Goal: Entertainment & Leisure: Consume media (video, audio)

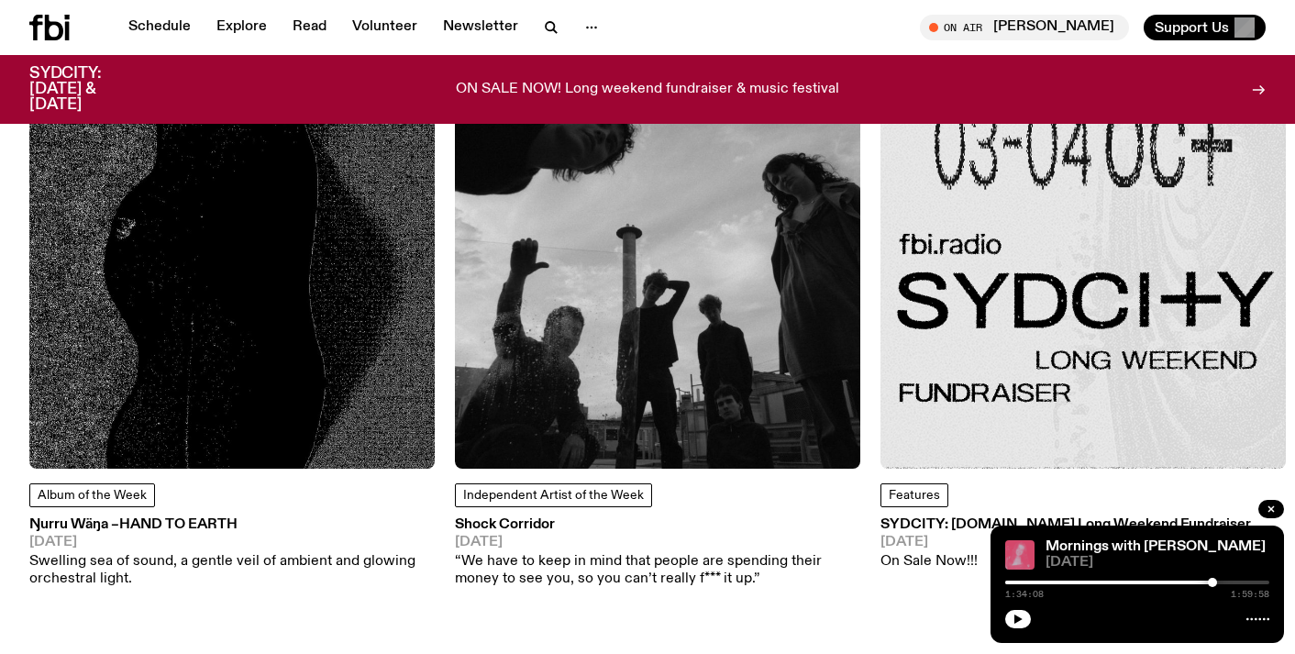
scroll to position [2314, 0]
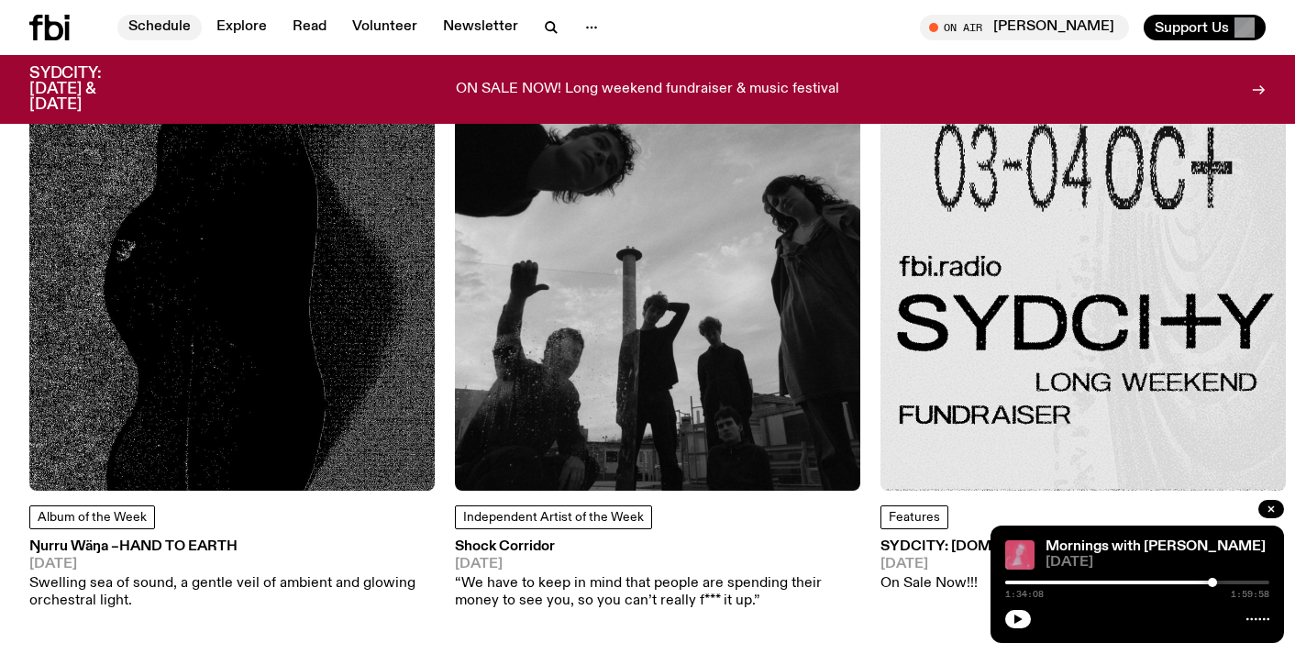
click at [172, 32] on link "Schedule" at bounding box center [159, 28] width 84 height 26
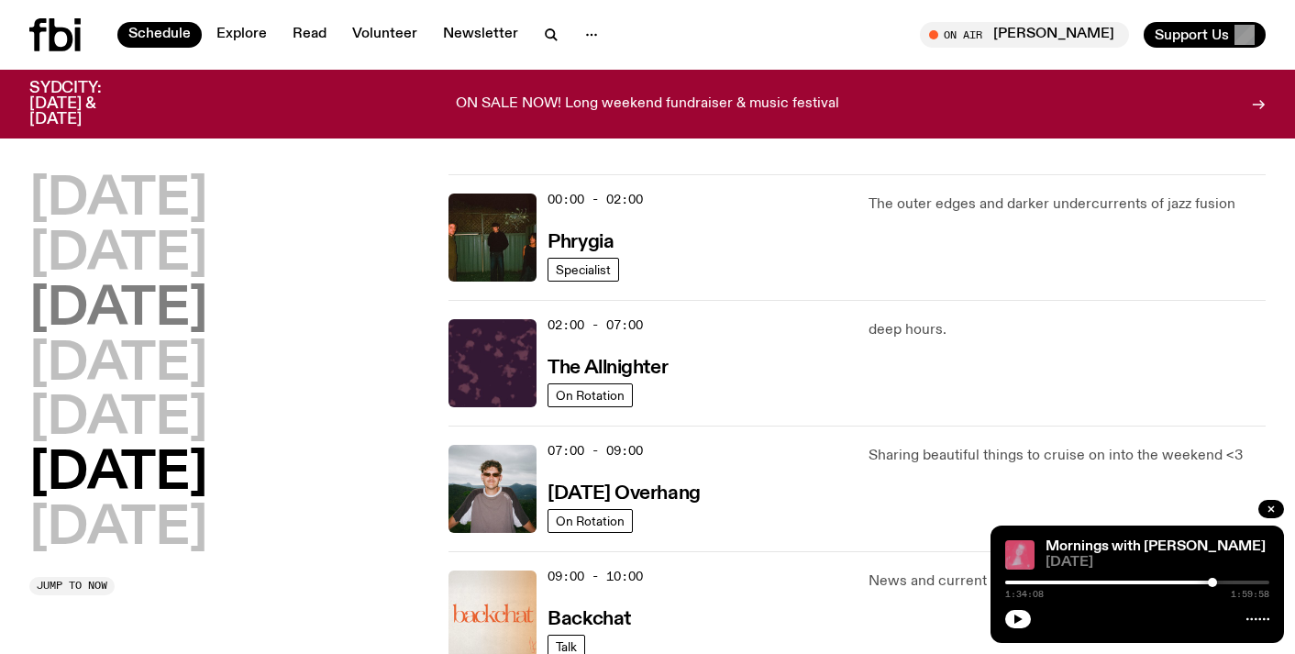
click at [172, 284] on h2 "[DATE]" at bounding box center [118, 309] width 178 height 51
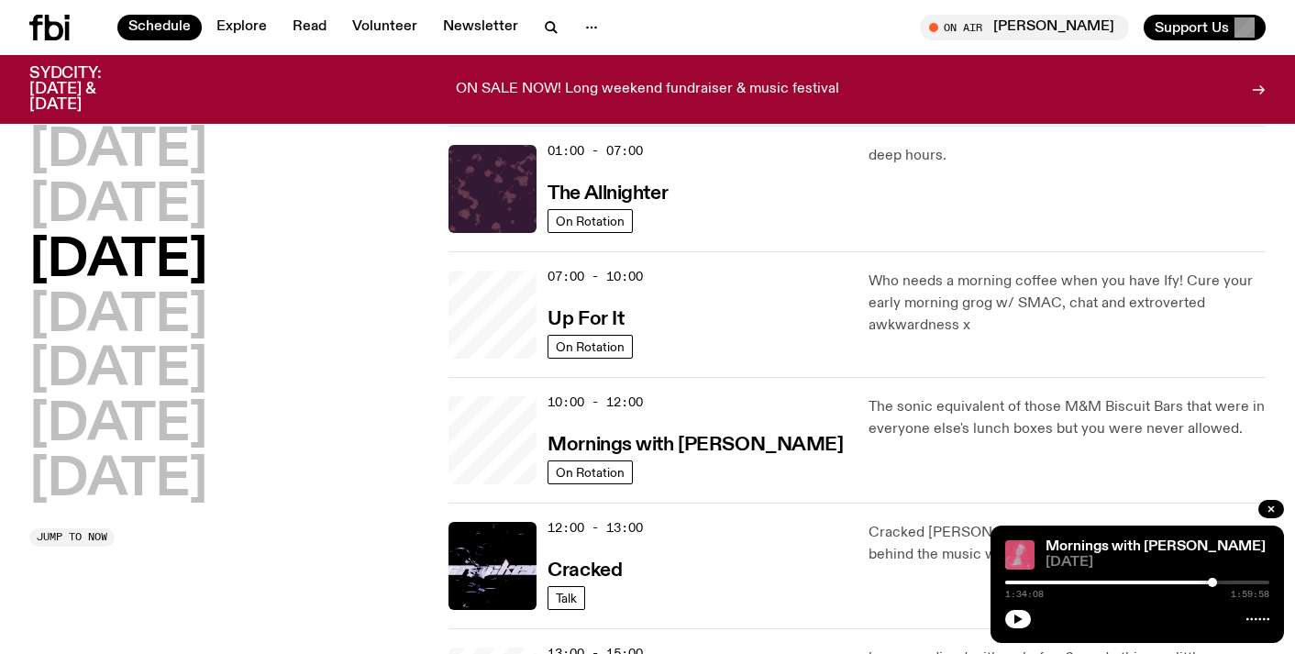
scroll to position [51, 0]
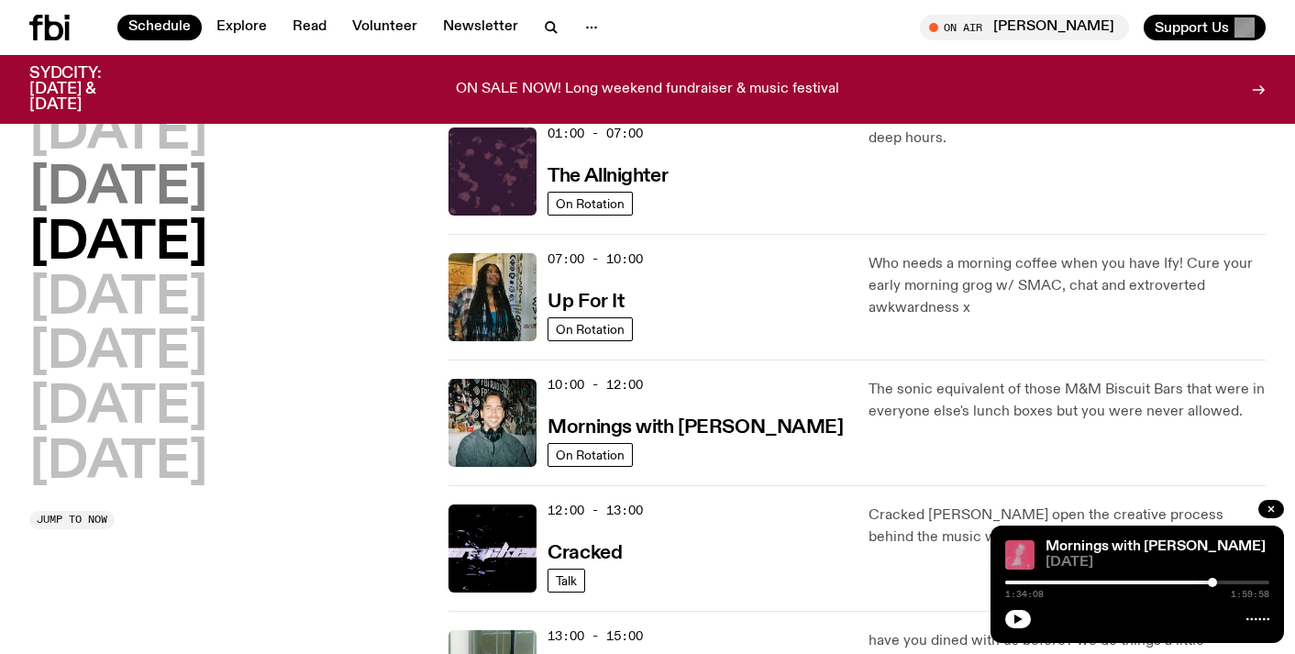
click at [174, 182] on h2 "[DATE]" at bounding box center [118, 188] width 178 height 51
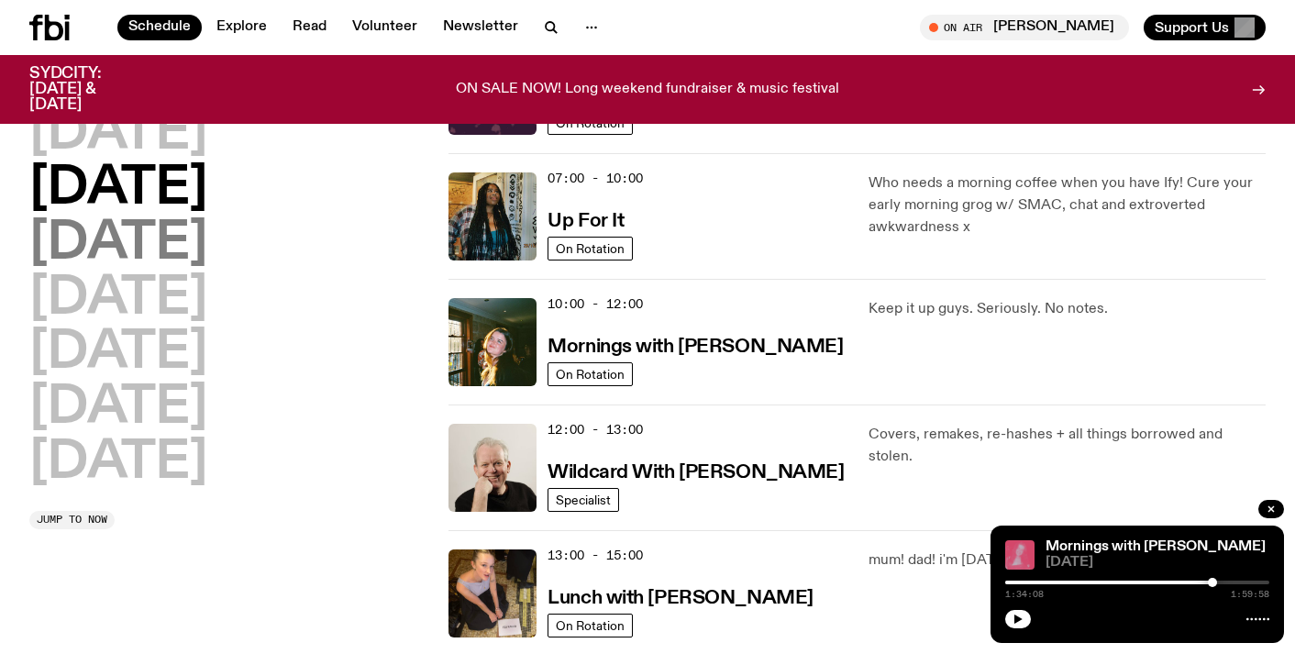
click at [207, 226] on h2 "[DATE]" at bounding box center [118, 243] width 178 height 51
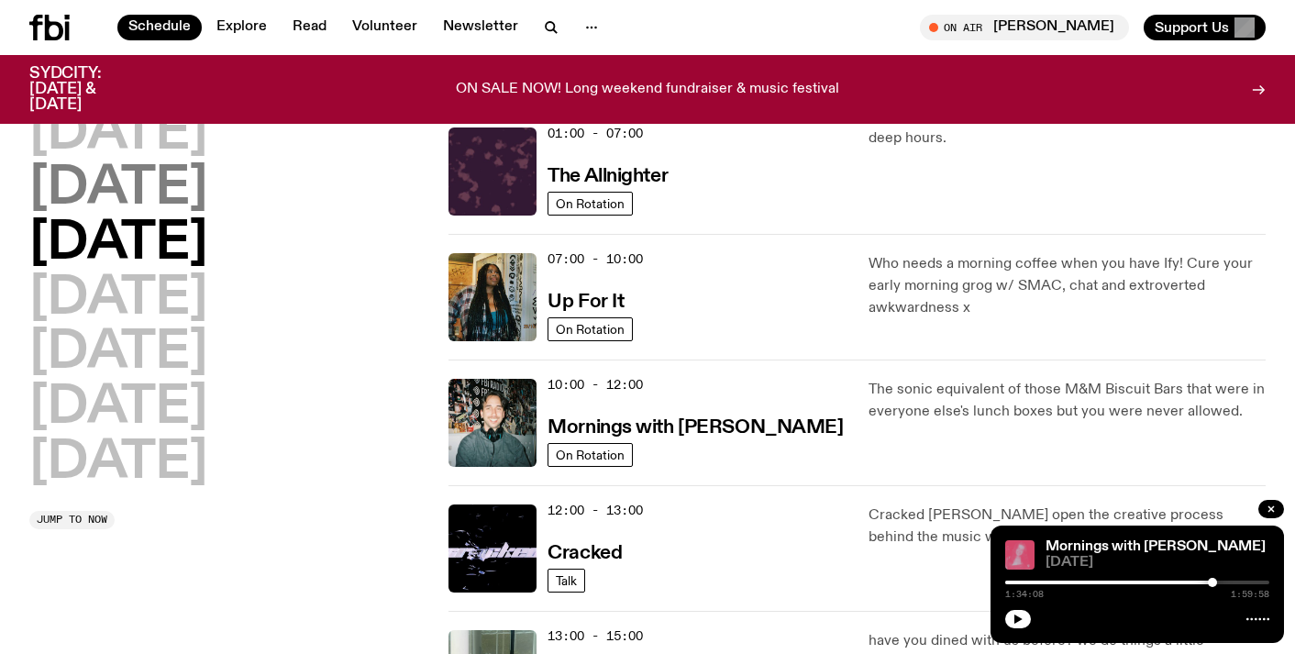
click at [183, 205] on h2 "[DATE]" at bounding box center [118, 188] width 178 height 51
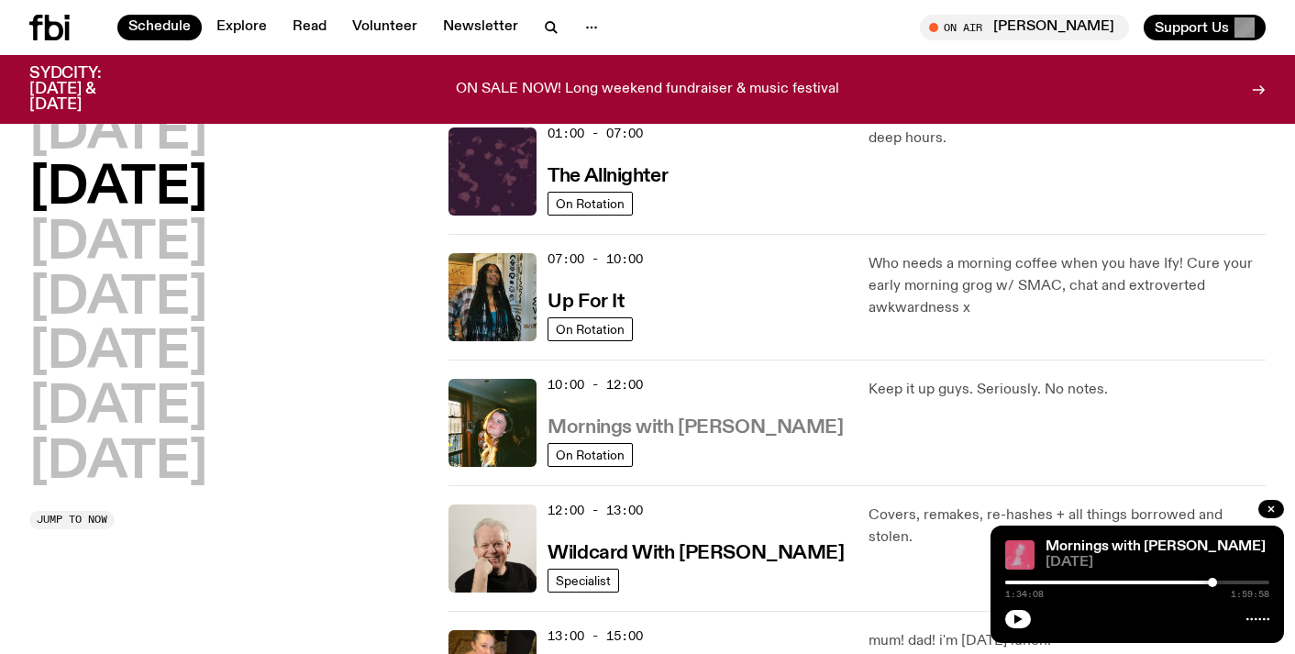
click at [666, 431] on h3 "Mornings with [PERSON_NAME]" at bounding box center [695, 427] width 295 height 19
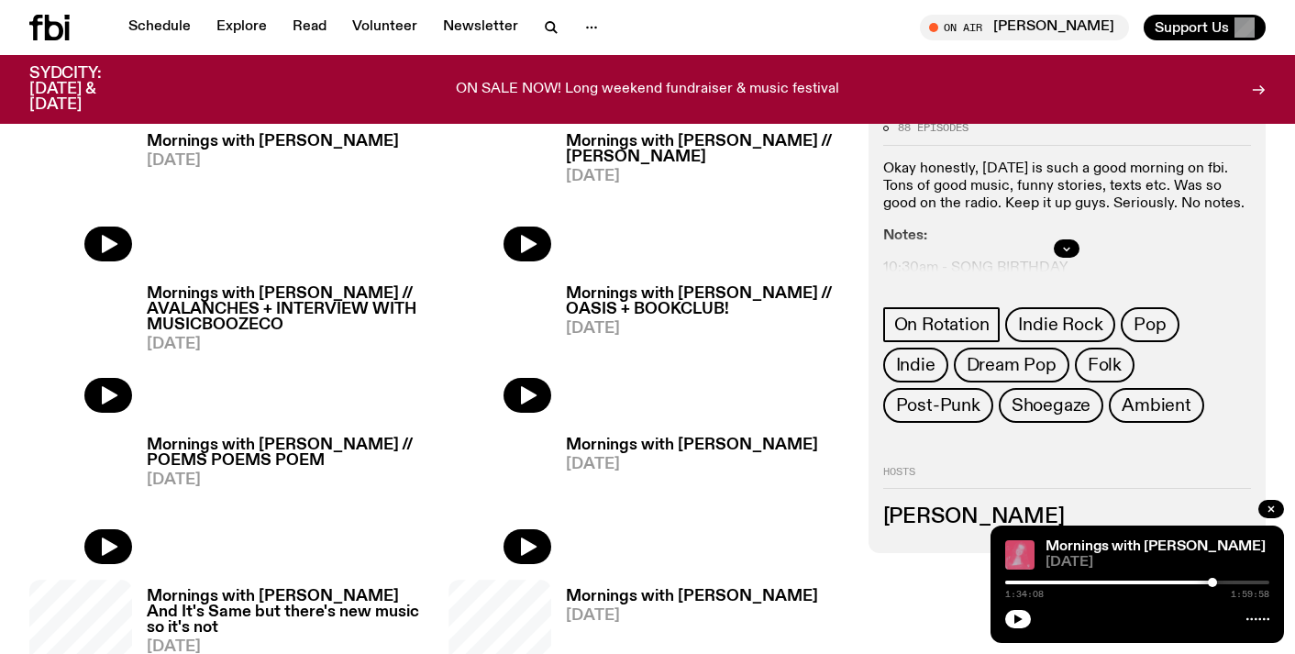
scroll to position [735, 0]
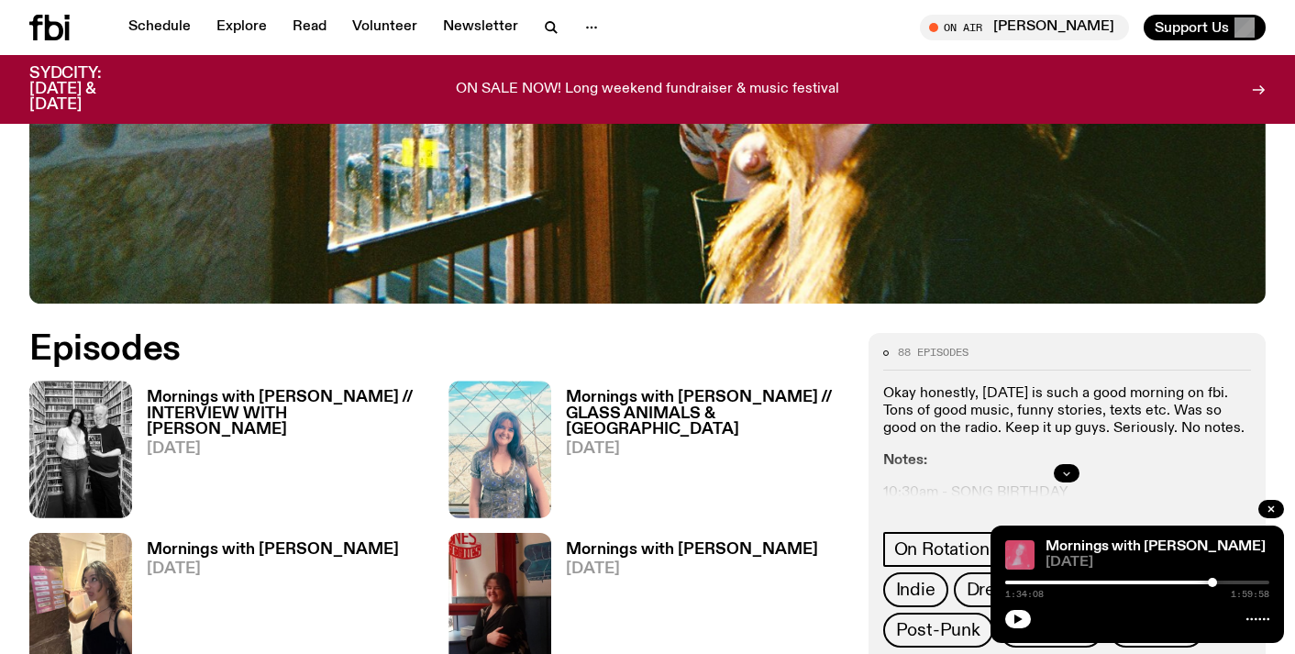
click at [1062, 468] on icon "button" at bounding box center [1066, 473] width 11 height 11
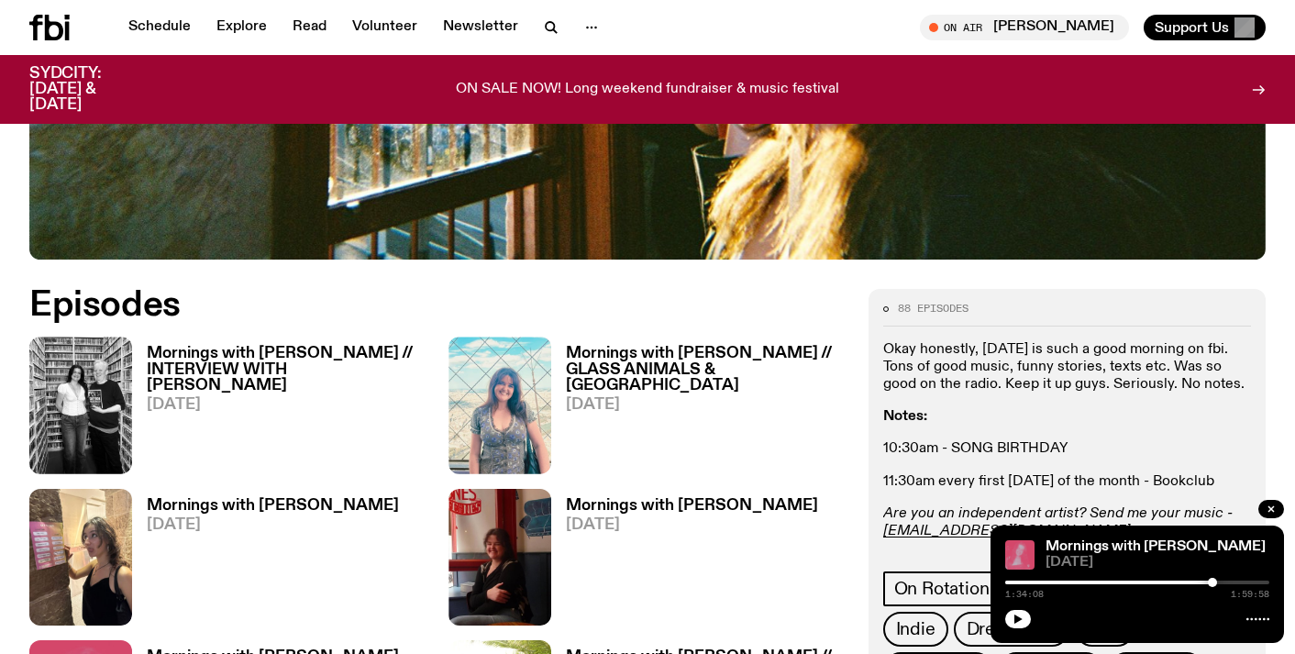
scroll to position [784, 0]
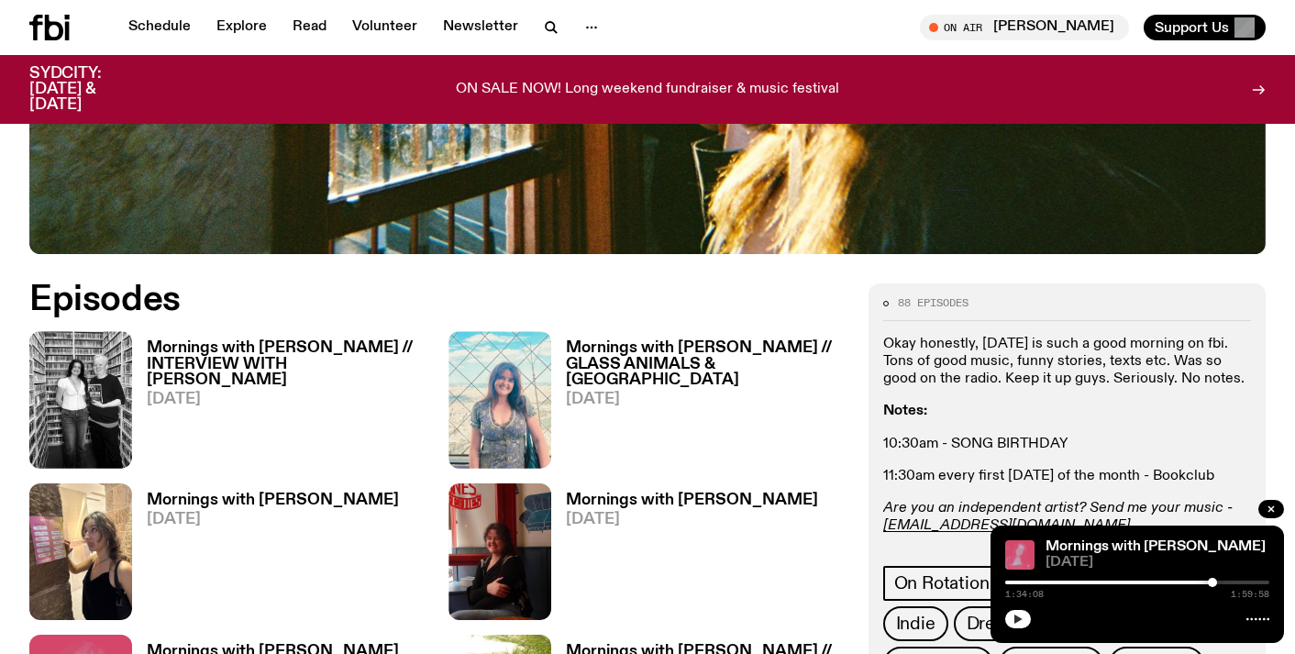
click at [1015, 614] on icon "button" at bounding box center [1018, 619] width 11 height 11
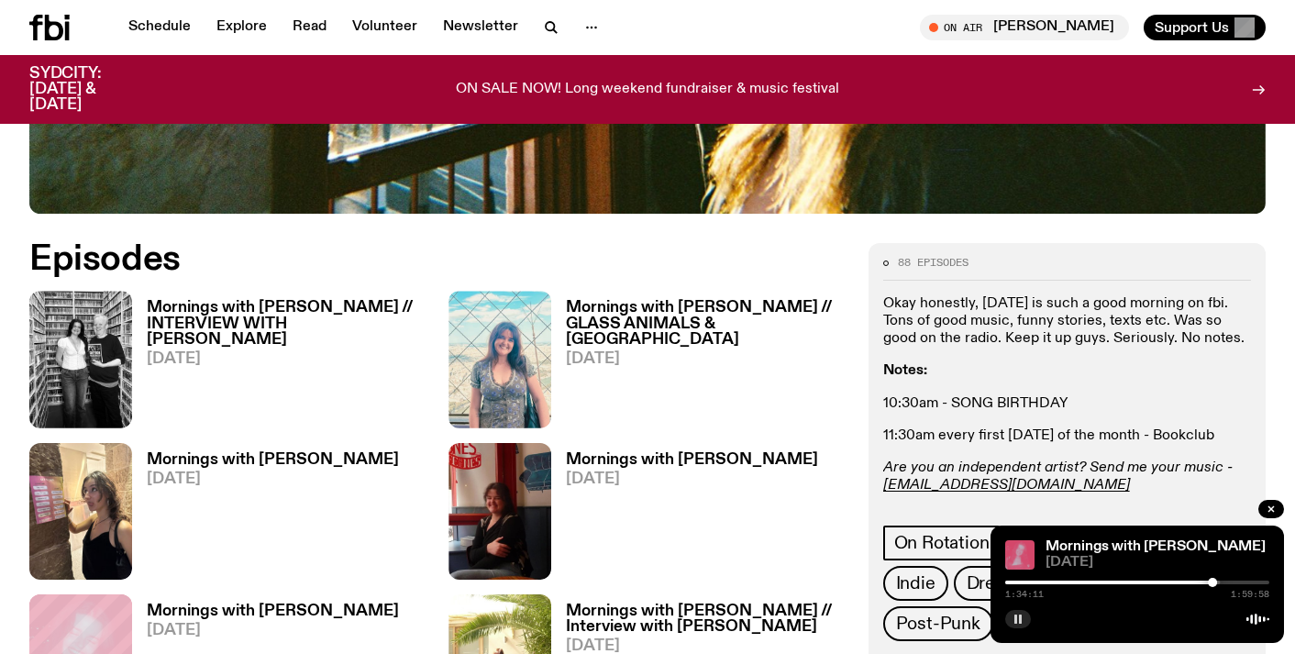
scroll to position [828, 0]
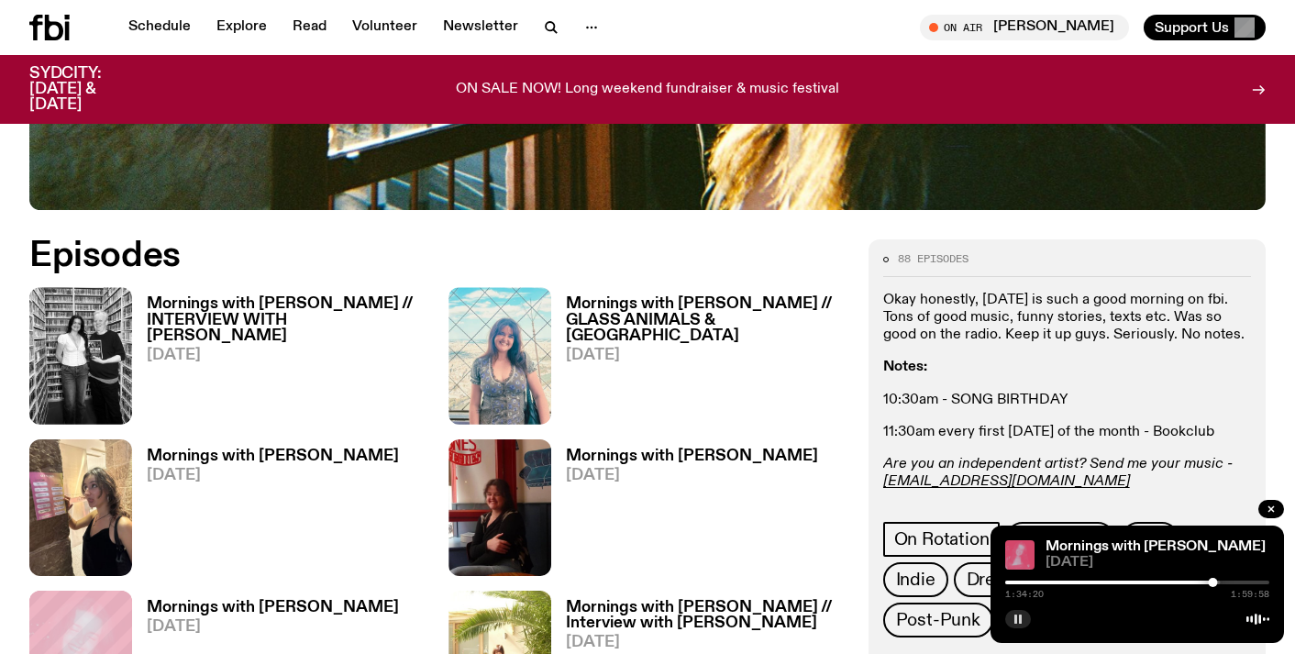
click at [1044, 584] on div "1:34:20 1:59:58" at bounding box center [1137, 588] width 264 height 22
click at [1044, 581] on div at bounding box center [1080, 583] width 264 height 4
click at [1269, 507] on icon "button" at bounding box center [1272, 509] width 6 height 6
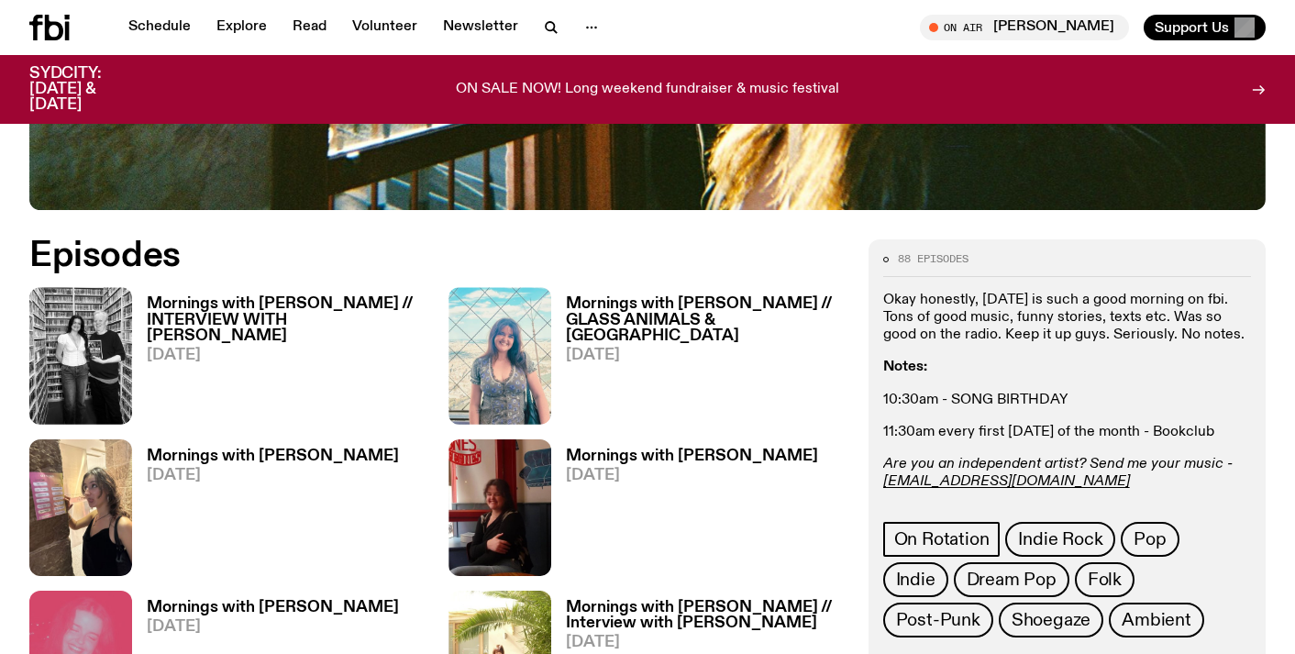
click at [151, 348] on span "[DATE]" at bounding box center [287, 356] width 280 height 16
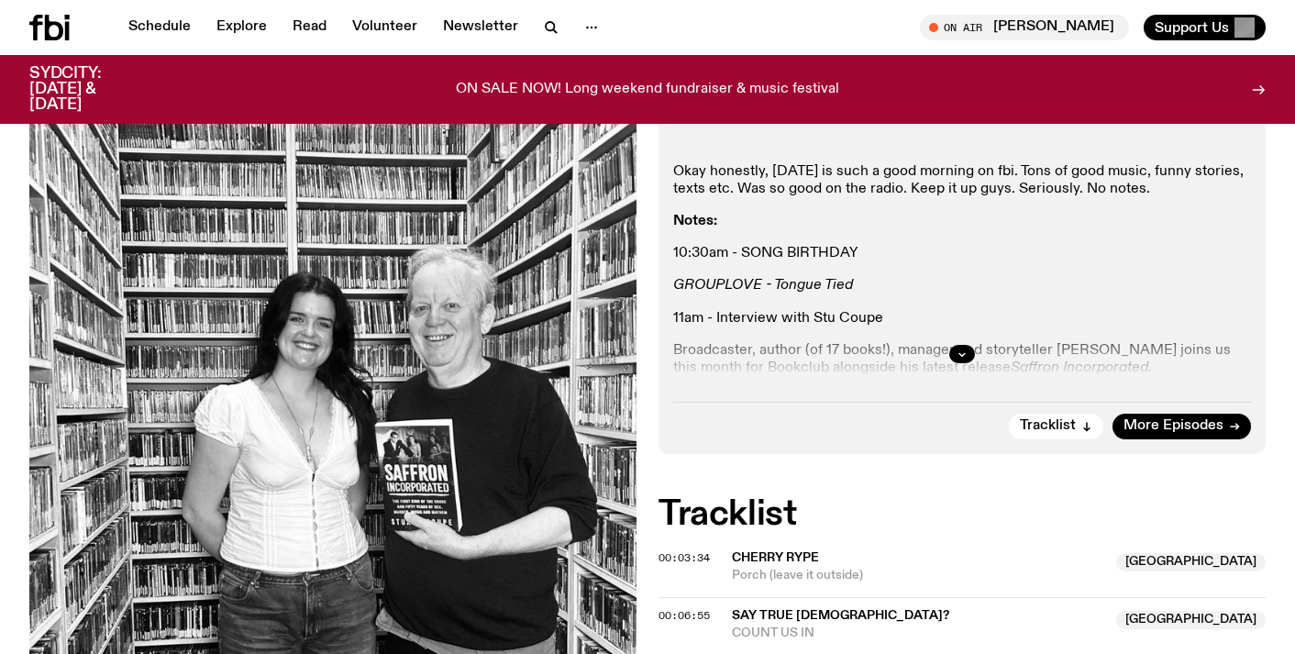
scroll to position [483, 0]
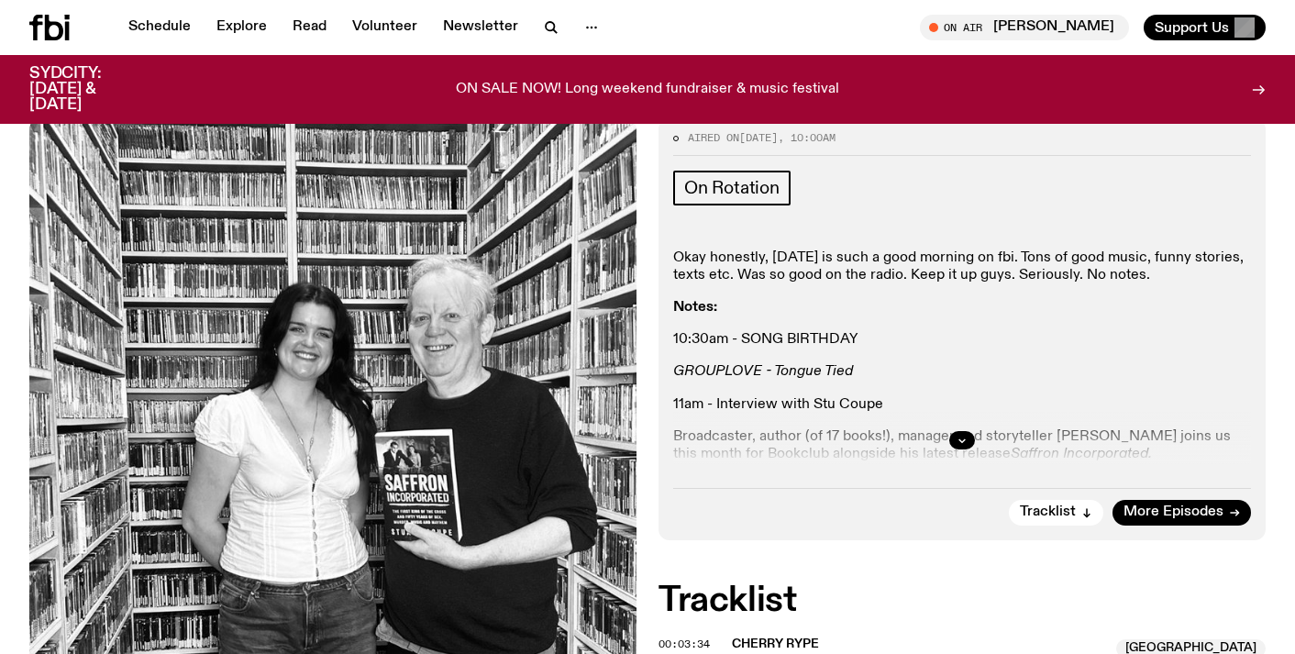
click at [846, 411] on div at bounding box center [962, 440] width 578 height 59
click at [962, 411] on div at bounding box center [962, 440] width 578 height 59
click at [960, 435] on icon "button" at bounding box center [962, 440] width 11 height 11
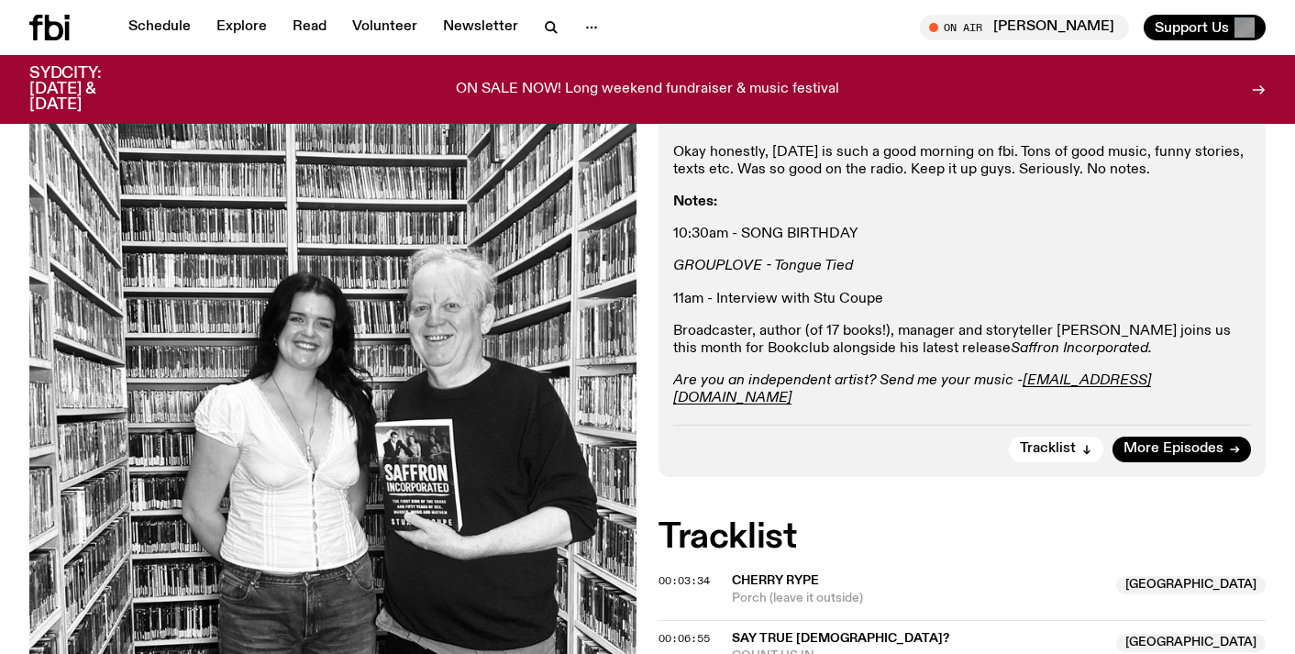
scroll to position [0, 0]
